Goal: Task Accomplishment & Management: Manage account settings

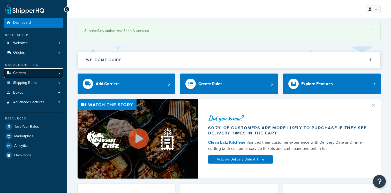
click at [27, 73] on link "Carriers" at bounding box center [33, 73] width 59 height 10
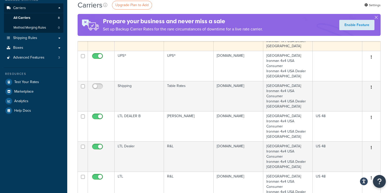
scroll to position [67, 0]
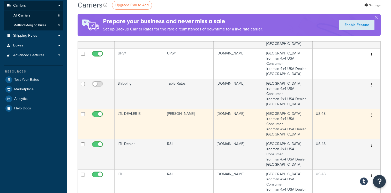
click at [130, 115] on td "LTL DEALER B" at bounding box center [138, 124] width 49 height 30
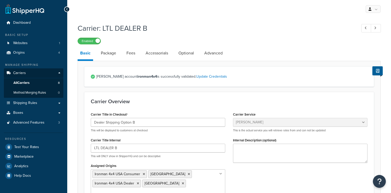
select select "estesFreight"
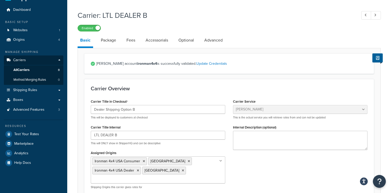
scroll to position [14, 0]
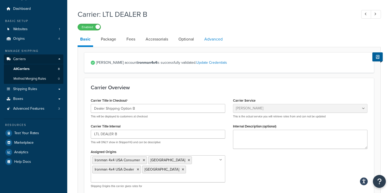
click at [212, 38] on link "Advanced" at bounding box center [213, 39] width 24 height 12
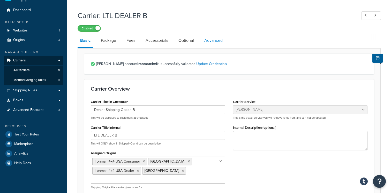
select select "false"
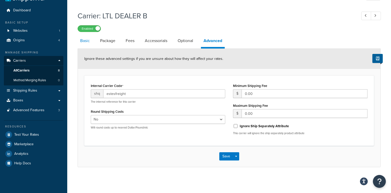
click at [87, 41] on link "Basic" at bounding box center [84, 41] width 15 height 12
select select "estesFreight"
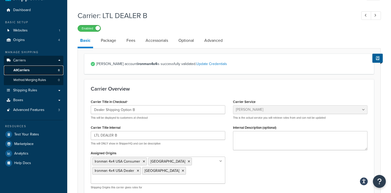
click at [36, 72] on link "All Carriers 8" at bounding box center [33, 71] width 59 height 10
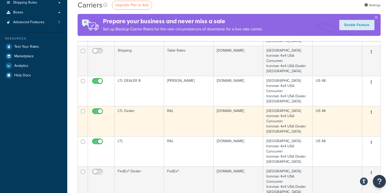
click at [141, 123] on td "LTL Dealer" at bounding box center [138, 121] width 49 height 30
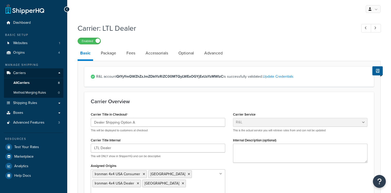
select select "rlFreight"
click at [27, 83] on span "All Carriers" at bounding box center [21, 83] width 16 height 4
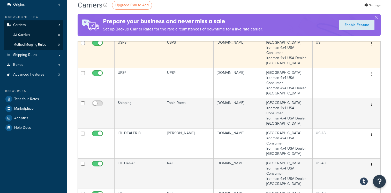
scroll to position [60, 0]
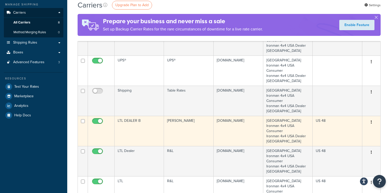
click at [138, 130] on td "LTL DEALER B" at bounding box center [138, 131] width 49 height 30
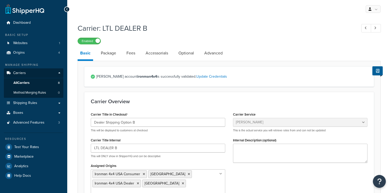
select select "estesFreight"
click at [203, 78] on link "Update Credentials" at bounding box center [211, 76] width 31 height 5
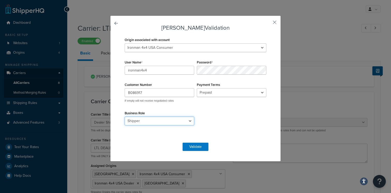
click at [190, 121] on select "Shipper Consignee Third Party" at bounding box center [158, 121] width 69 height 9
click at [201, 150] on button "Validate" at bounding box center [195, 147] width 26 height 8
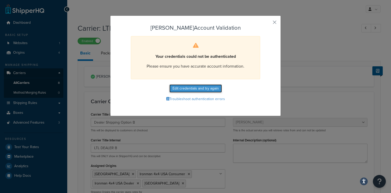
click at [204, 92] on button "Edit credentials and try again" at bounding box center [195, 88] width 52 height 8
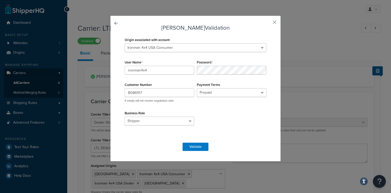
click at [268, 24] on div "Estes Validation Origin associated with account EAST DC Ironman 4x4 USA Consume…" at bounding box center [195, 88] width 170 height 146
click at [238, 53] on div "Origin associated with account EAST DC Ironman 4x4 USA Consumer Ironman 4x4 USA…" at bounding box center [195, 47] width 144 height 22
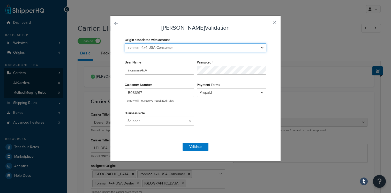
click at [237, 50] on select "EAST DC Ironman 4x4 USA Consumer Ironman 4x4 USA Dealer West DC" at bounding box center [195, 47] width 142 height 9
click at [231, 50] on select "EAST DC Ironman 4x4 USA Consumer Ironman 4x4 USA Dealer West DC" at bounding box center [195, 47] width 142 height 9
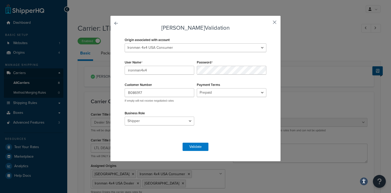
click at [267, 24] on button "button" at bounding box center [266, 24] width 1 height 1
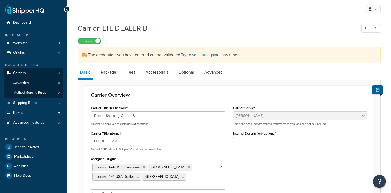
select select "estesFreight"
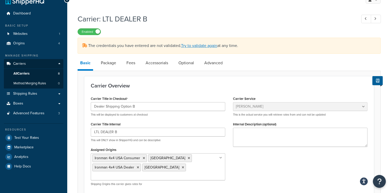
scroll to position [11, 0]
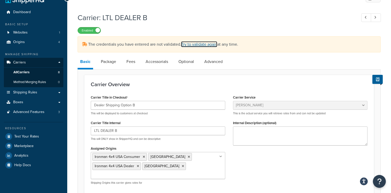
click at [209, 45] on link "Try to validate again" at bounding box center [199, 44] width 36 height 6
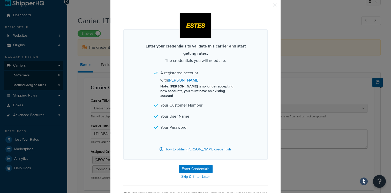
scroll to position [22, 0]
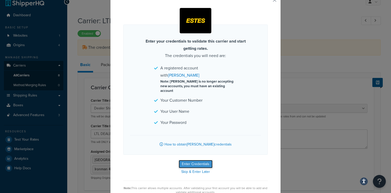
click at [204, 160] on button "Enter Credentials" at bounding box center [195, 164] width 34 height 8
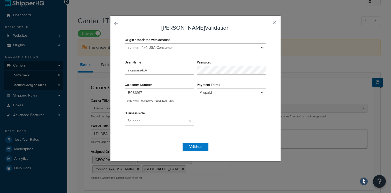
click at [229, 64] on div "Password" at bounding box center [231, 67] width 72 height 16
click at [137, 94] on input "B086917" at bounding box center [158, 92] width 69 height 9
click at [254, 89] on select "Prepaid Collect" at bounding box center [231, 92] width 69 height 9
click at [267, 24] on button "button" at bounding box center [266, 24] width 1 height 1
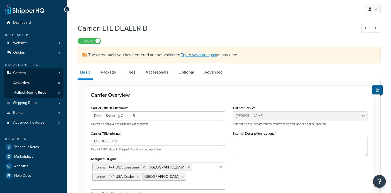
select select "estesFreight"
click at [155, 34] on div "Carrier: LTL DEALER B Enabled" at bounding box center [228, 33] width 303 height 24
click at [46, 81] on link "All Carriers 8" at bounding box center [33, 83] width 59 height 10
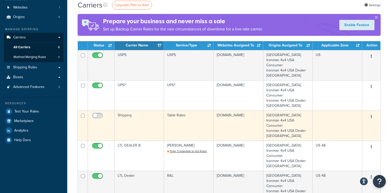
scroll to position [39, 0]
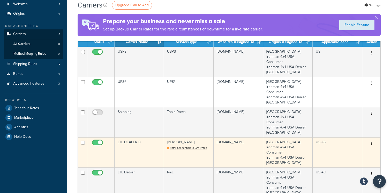
click at [138, 143] on td "LTL DEALER B" at bounding box center [138, 152] width 49 height 30
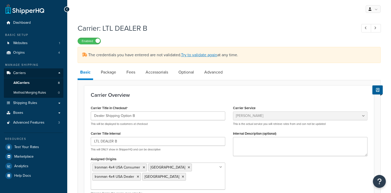
select select "estesFreight"
click at [41, 82] on link "All Carriers 8" at bounding box center [33, 83] width 59 height 10
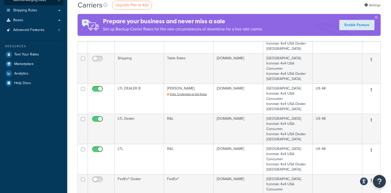
scroll to position [107, 0]
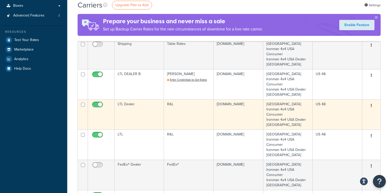
click at [138, 106] on td "LTL Dealer" at bounding box center [138, 114] width 49 height 30
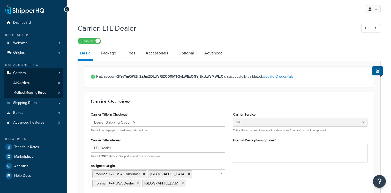
select select "rlFreight"
click at [43, 80] on link "All Carriers 8" at bounding box center [33, 83] width 59 height 10
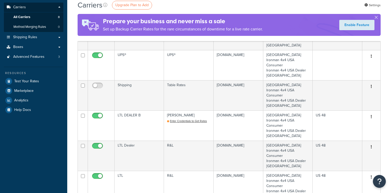
scroll to position [64, 0]
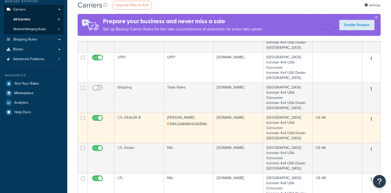
click at [138, 121] on td "LTL DEALER B" at bounding box center [138, 128] width 49 height 30
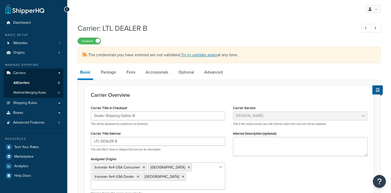
select select "estesFreight"
click at [149, 26] on h1 "Carrier: LTL DEALER B" at bounding box center [214, 28] width 274 height 10
click at [25, 74] on link "Carriers" at bounding box center [33, 73] width 59 height 10
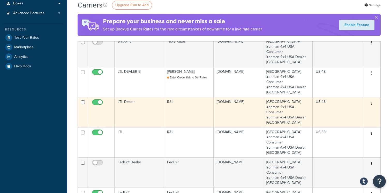
scroll to position [109, 0]
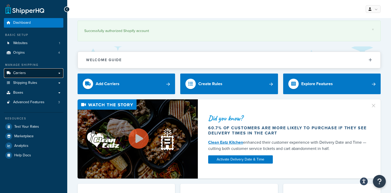
click at [36, 72] on link "Carriers" at bounding box center [33, 73] width 59 height 10
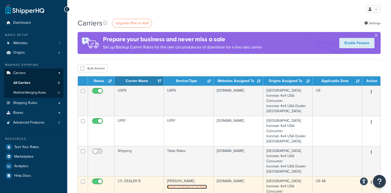
click at [182, 188] on span "Enter Credentials to Get Rates" at bounding box center [188, 187] width 37 height 4
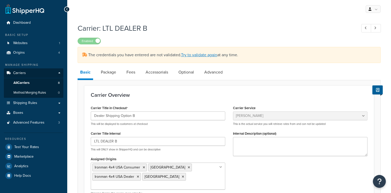
select select "estesFreight"
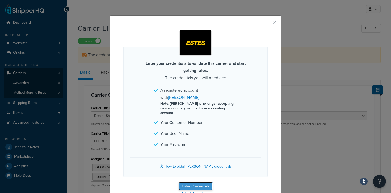
click at [196, 182] on button "Enter Credentials" at bounding box center [195, 186] width 34 height 8
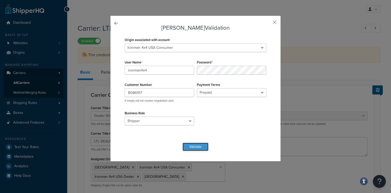
click at [198, 150] on button "Validate" at bounding box center [195, 147] width 26 height 8
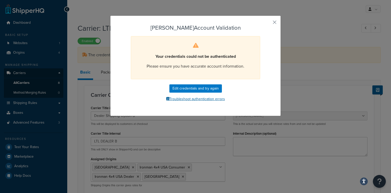
click at [196, 100] on button "Troubleshoot authentication errors" at bounding box center [195, 99] width 144 height 8
click at [191, 91] on button "Edit credentials and try again" at bounding box center [195, 88] width 52 height 8
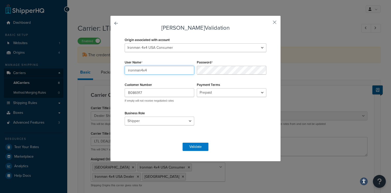
click at [144, 70] on input "ironman4x4" at bounding box center [158, 70] width 69 height 9
type input "IRONMAN4X4"
click at [196, 145] on button "Validate" at bounding box center [195, 147] width 26 height 8
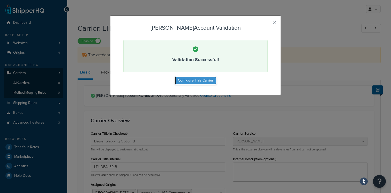
click at [205, 79] on button "Configure This Carrier" at bounding box center [196, 80] width 42 height 8
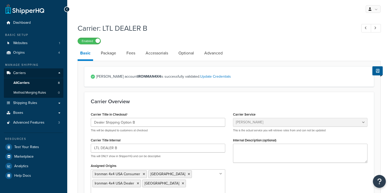
select select "estesFreight"
click at [113, 57] on link "Package" at bounding box center [108, 53] width 20 height 12
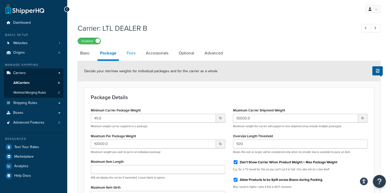
click at [134, 56] on link "Fees" at bounding box center [131, 53] width 14 height 12
select select "AFTER"
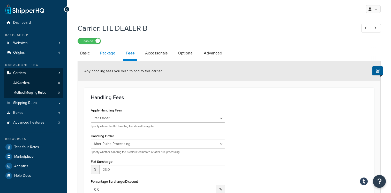
click at [111, 56] on link "Package" at bounding box center [107, 53] width 20 height 12
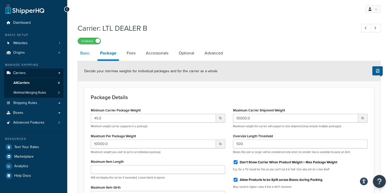
click at [81, 54] on link "Basic" at bounding box center [84, 53] width 15 height 12
select select "estesFreight"
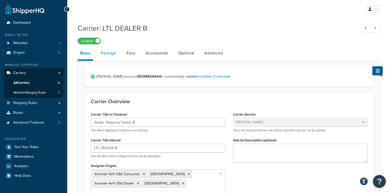
click at [107, 54] on link "Package" at bounding box center [108, 53] width 20 height 12
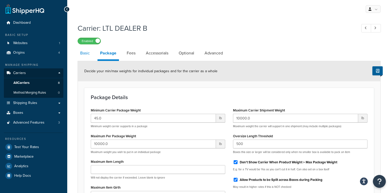
click at [83, 54] on link "Basic" at bounding box center [84, 53] width 15 height 12
select select "estesFreight"
